Goal: Check status: Check status

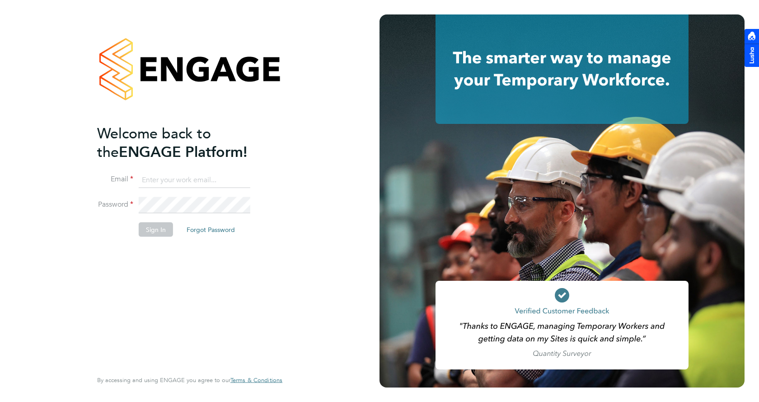
click at [175, 183] on input at bounding box center [195, 180] width 112 height 16
click at [171, 182] on input at bounding box center [195, 180] width 112 height 16
paste input "gemma.phillips@danielowen.co.uk"
type input "gemma.phillips@danielowen.co.uk"
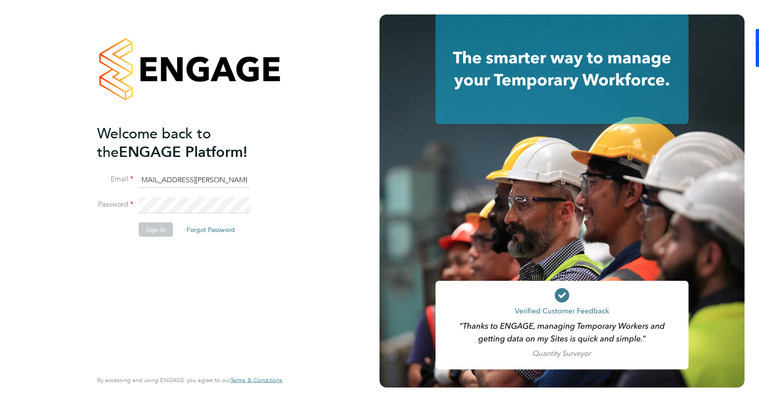
scroll to position [0, 0]
click at [158, 222] on button "Sign In" at bounding box center [156, 229] width 34 height 14
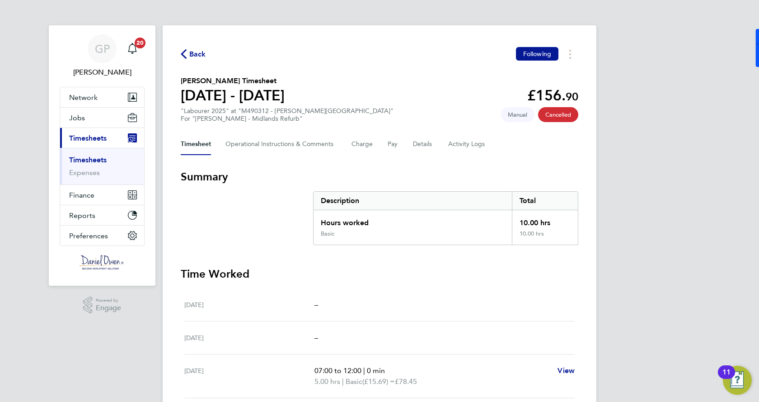
click at [584, 196] on div "Back Following [PERSON_NAME] Timesheet [DATE] - [DATE] £156. 90 "Labourer 2025"…" at bounding box center [380, 293] width 434 height 537
click at [106, 157] on link "Timesheets" at bounding box center [88, 159] width 38 height 9
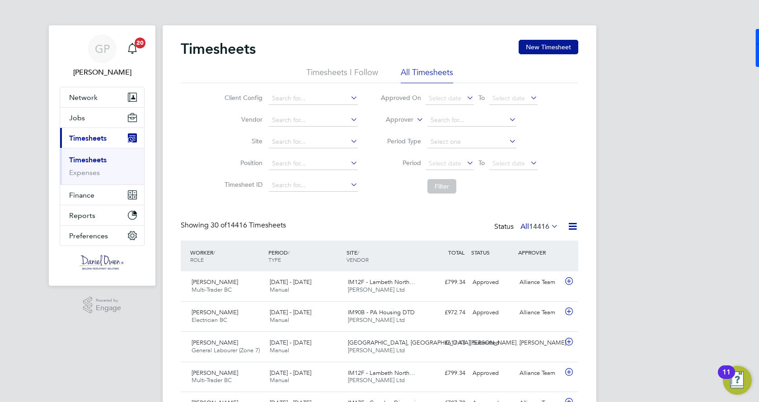
click at [539, 226] on span "14416" at bounding box center [539, 226] width 20 height 9
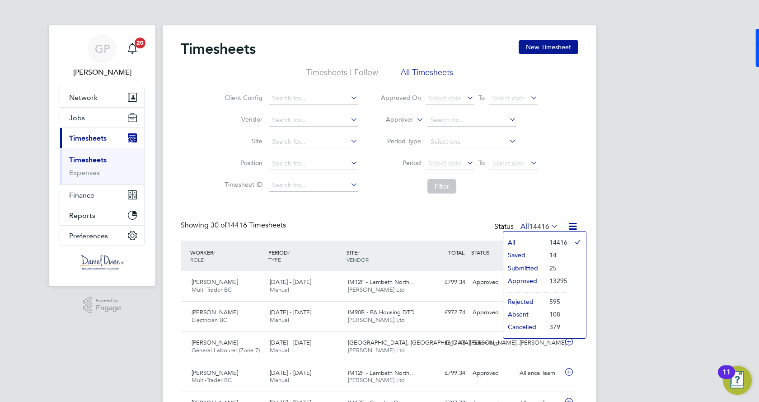
click at [525, 282] on li "Approved" at bounding box center [524, 280] width 42 height 13
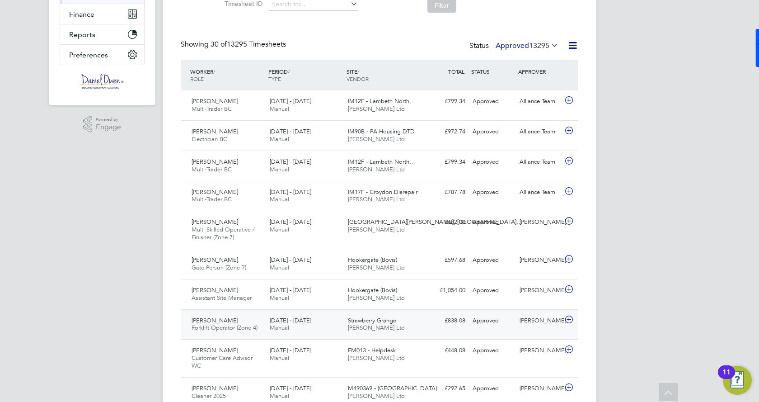
click at [213, 330] on span "Forklift Operator (Zone 4)" at bounding box center [225, 328] width 66 height 8
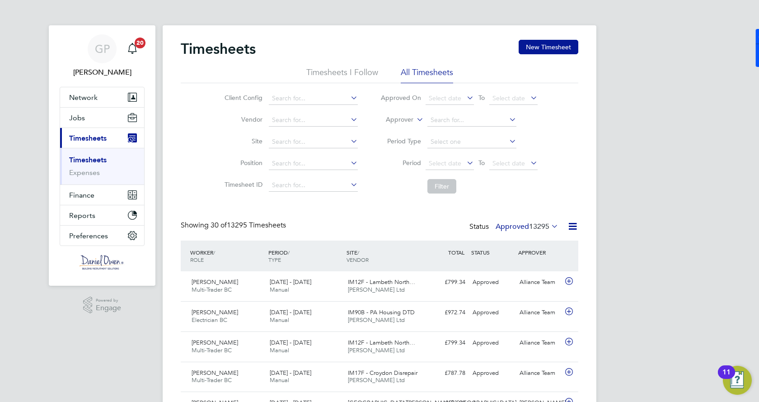
click at [540, 224] on span "13295" at bounding box center [539, 226] width 20 height 9
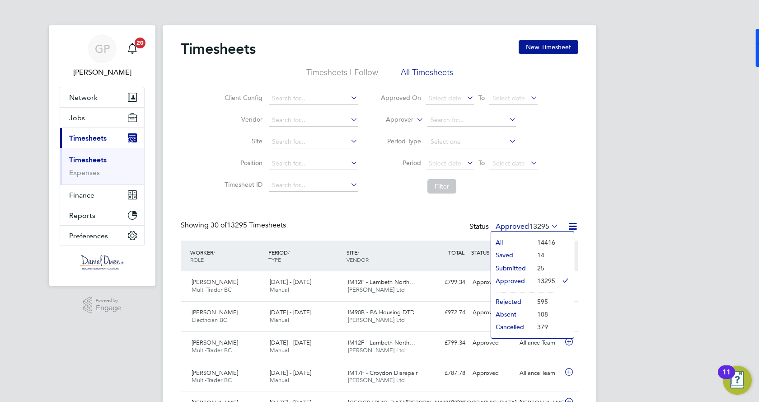
click at [518, 267] on li "Submitted" at bounding box center [512, 268] width 42 height 13
